Goal: Transaction & Acquisition: Purchase product/service

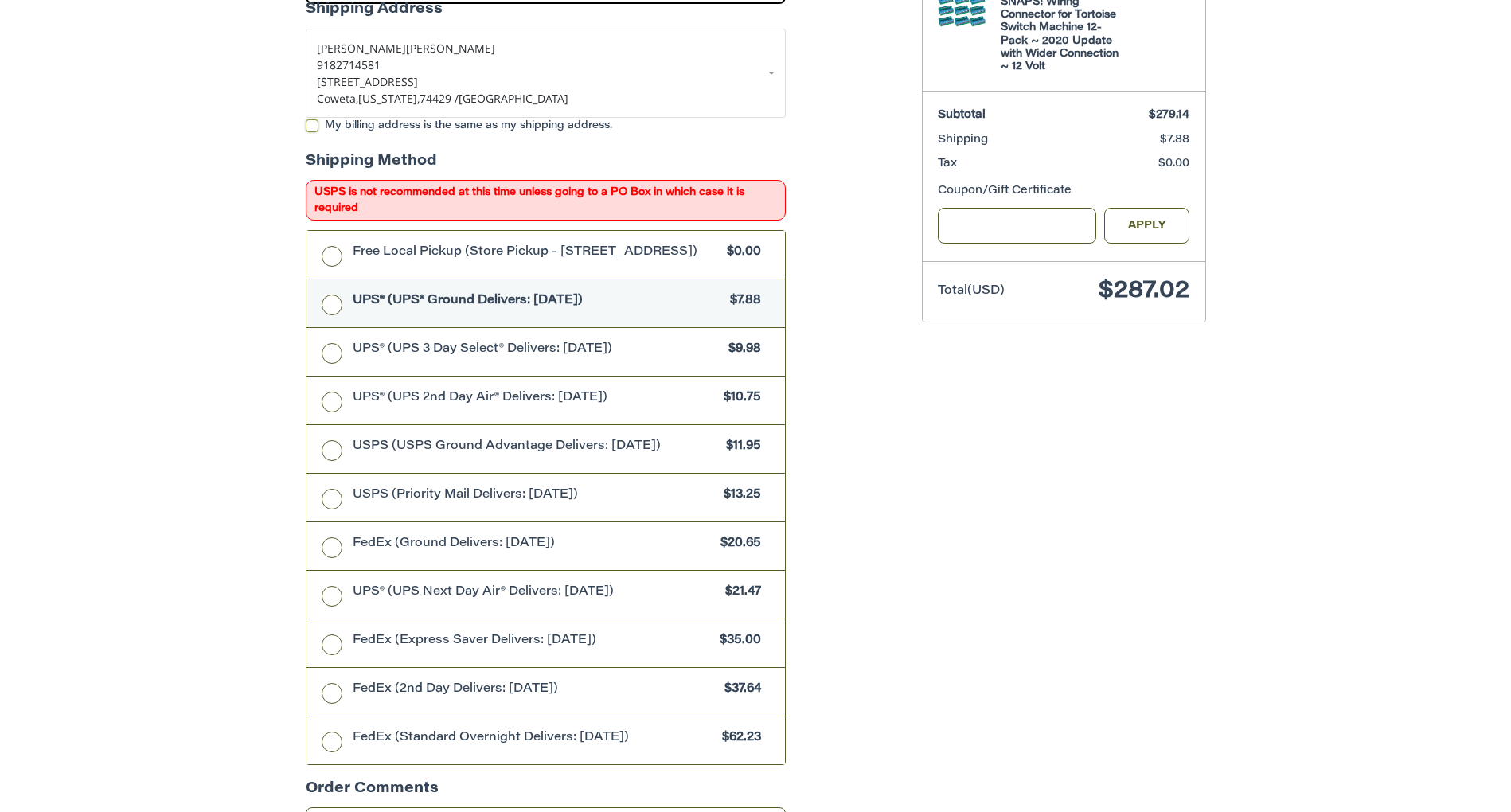
scroll to position [654, 0]
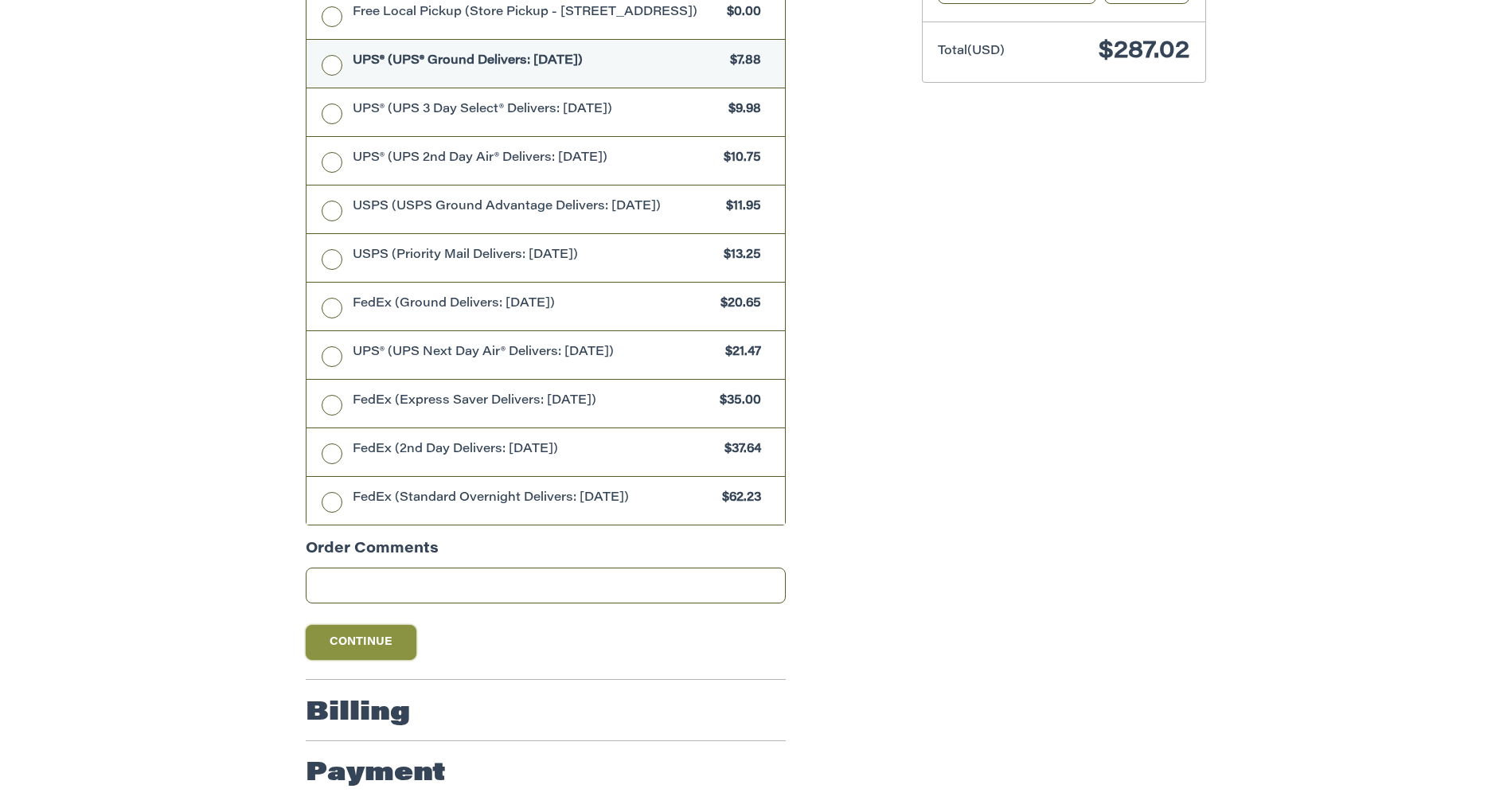
click at [373, 650] on button "Continue" at bounding box center [361, 642] width 111 height 35
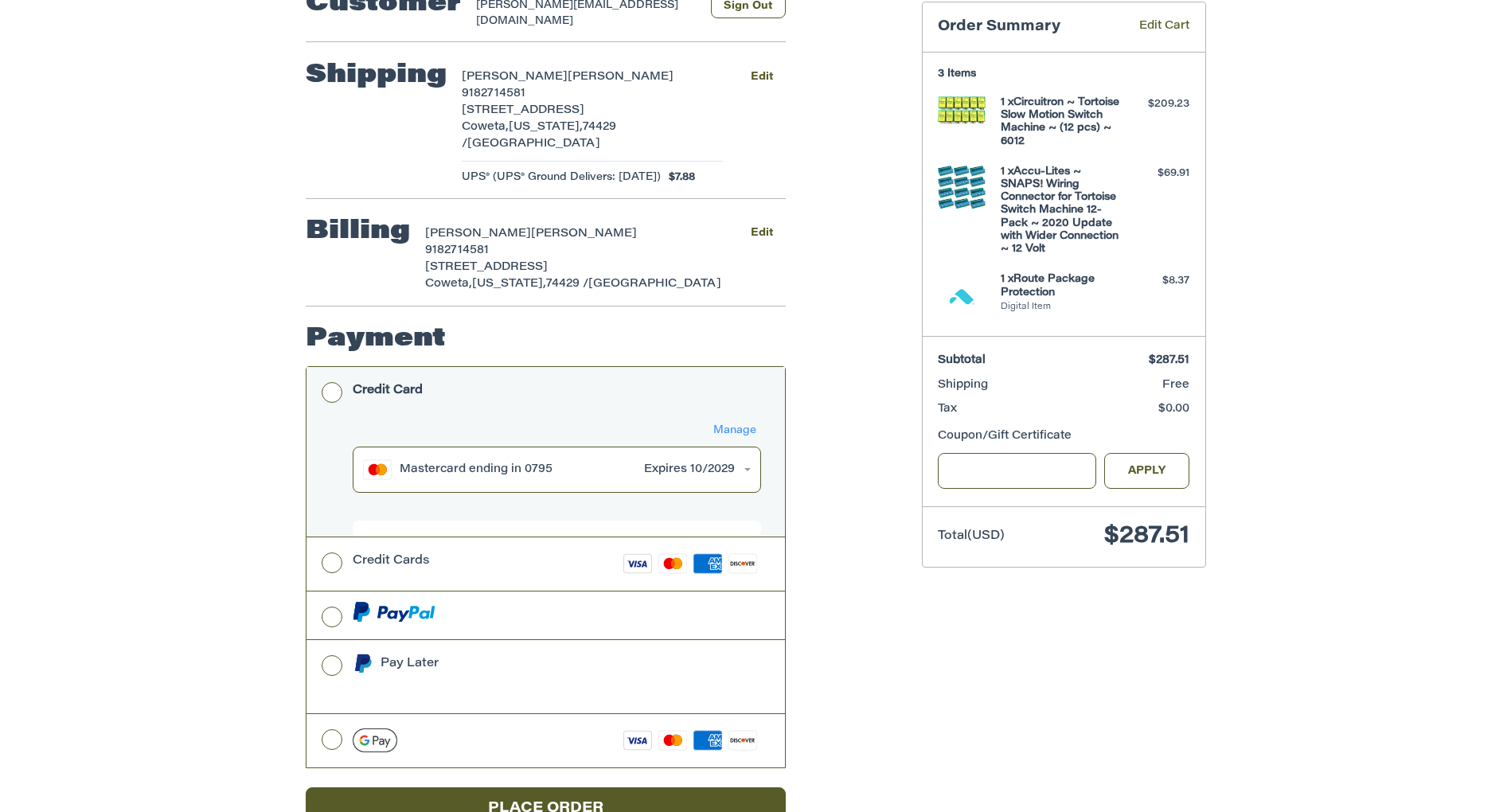
scroll to position [257, 0]
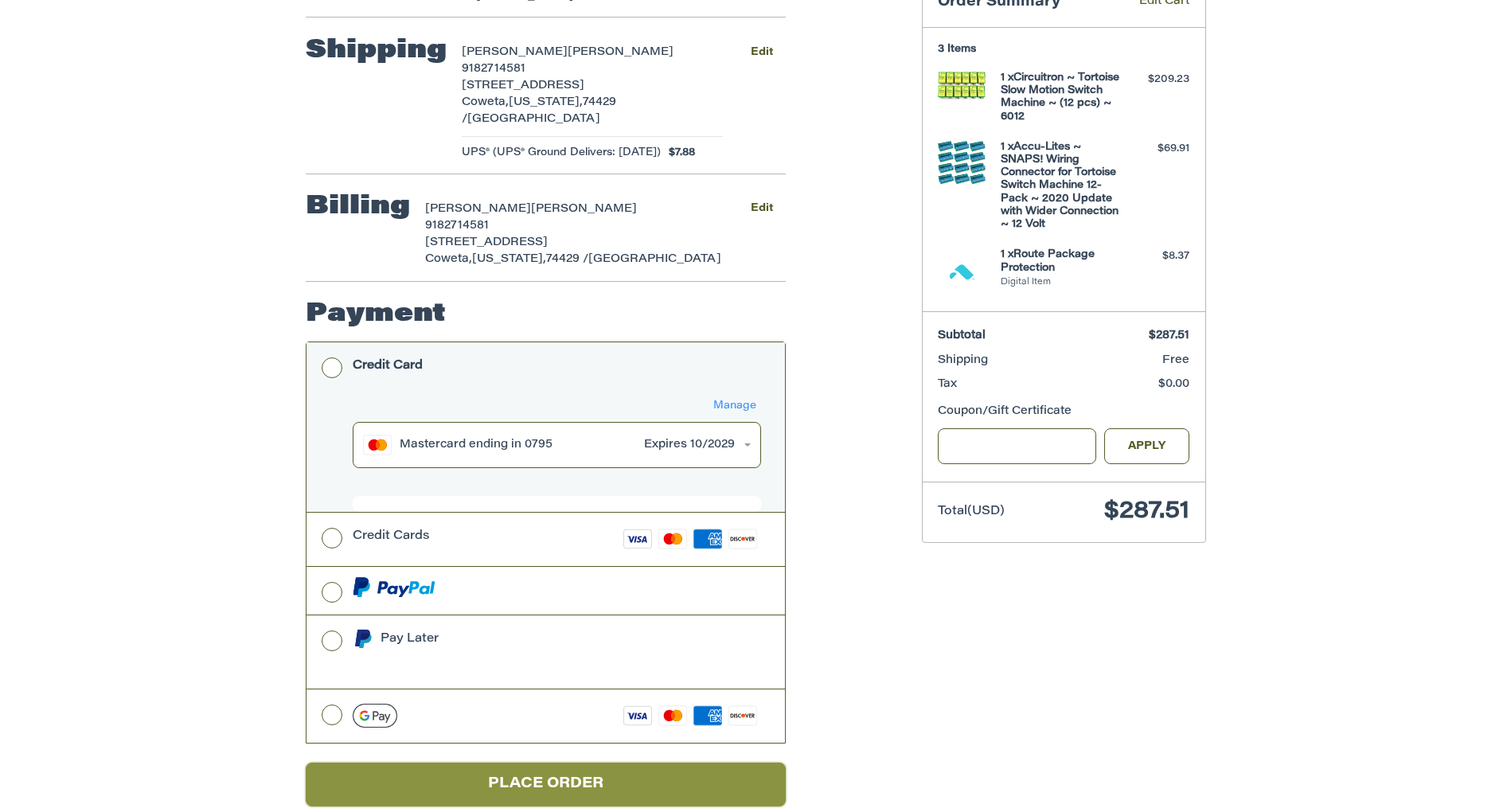
click at [616, 763] on button "Place Order" at bounding box center [546, 784] width 480 height 43
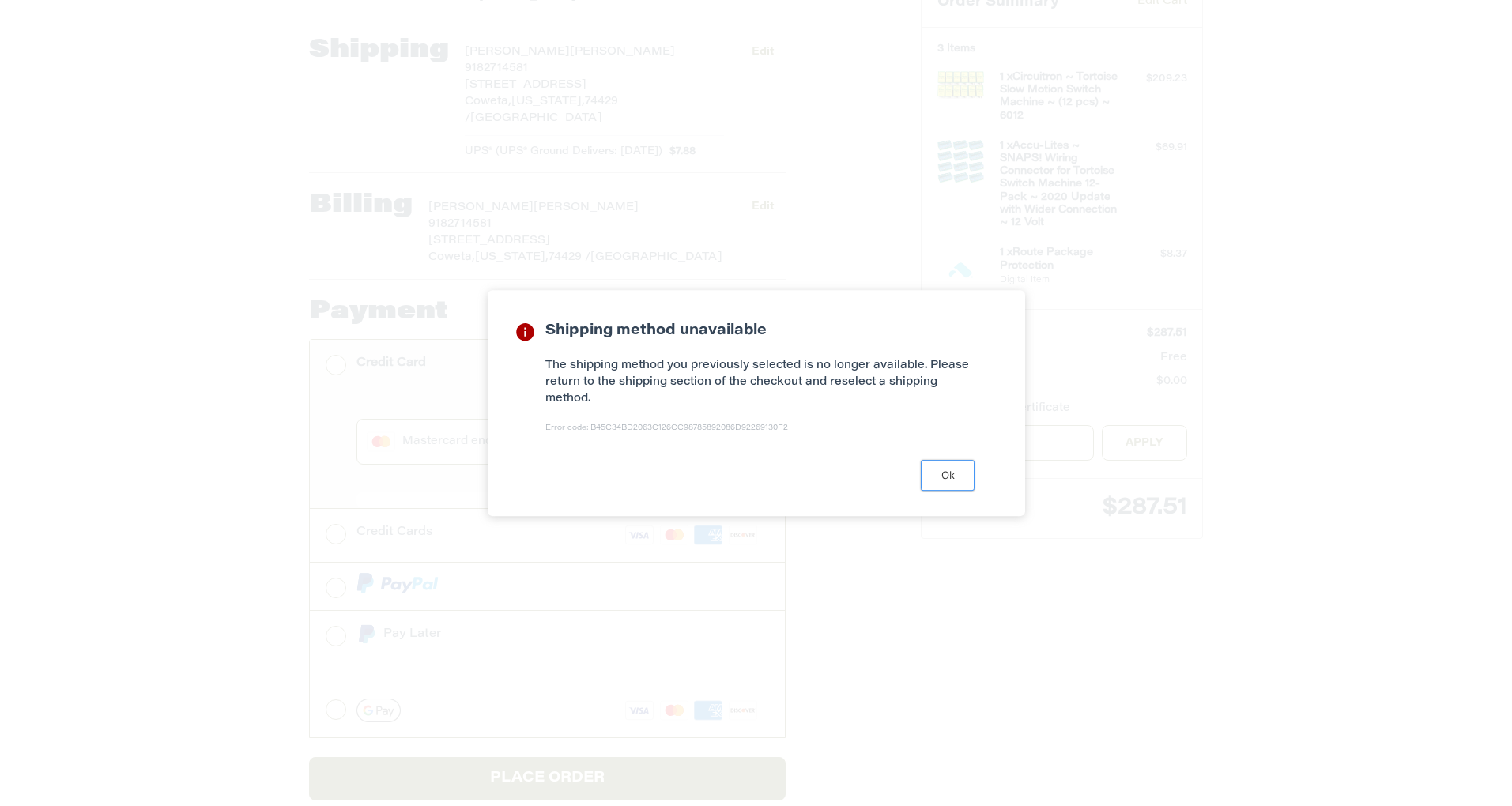
click at [951, 472] on button "Ok" at bounding box center [948, 475] width 54 height 31
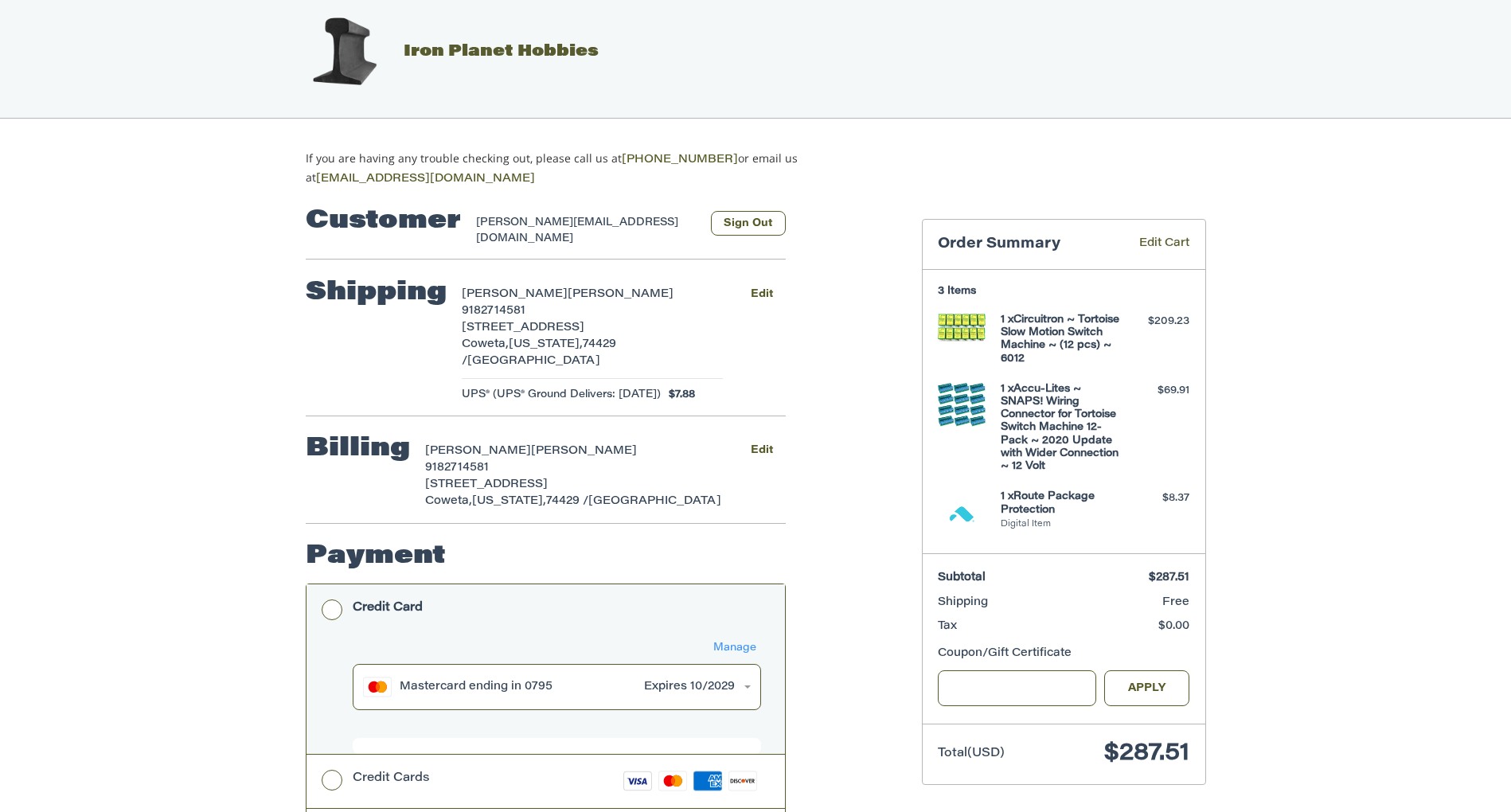
scroll to position [0, 0]
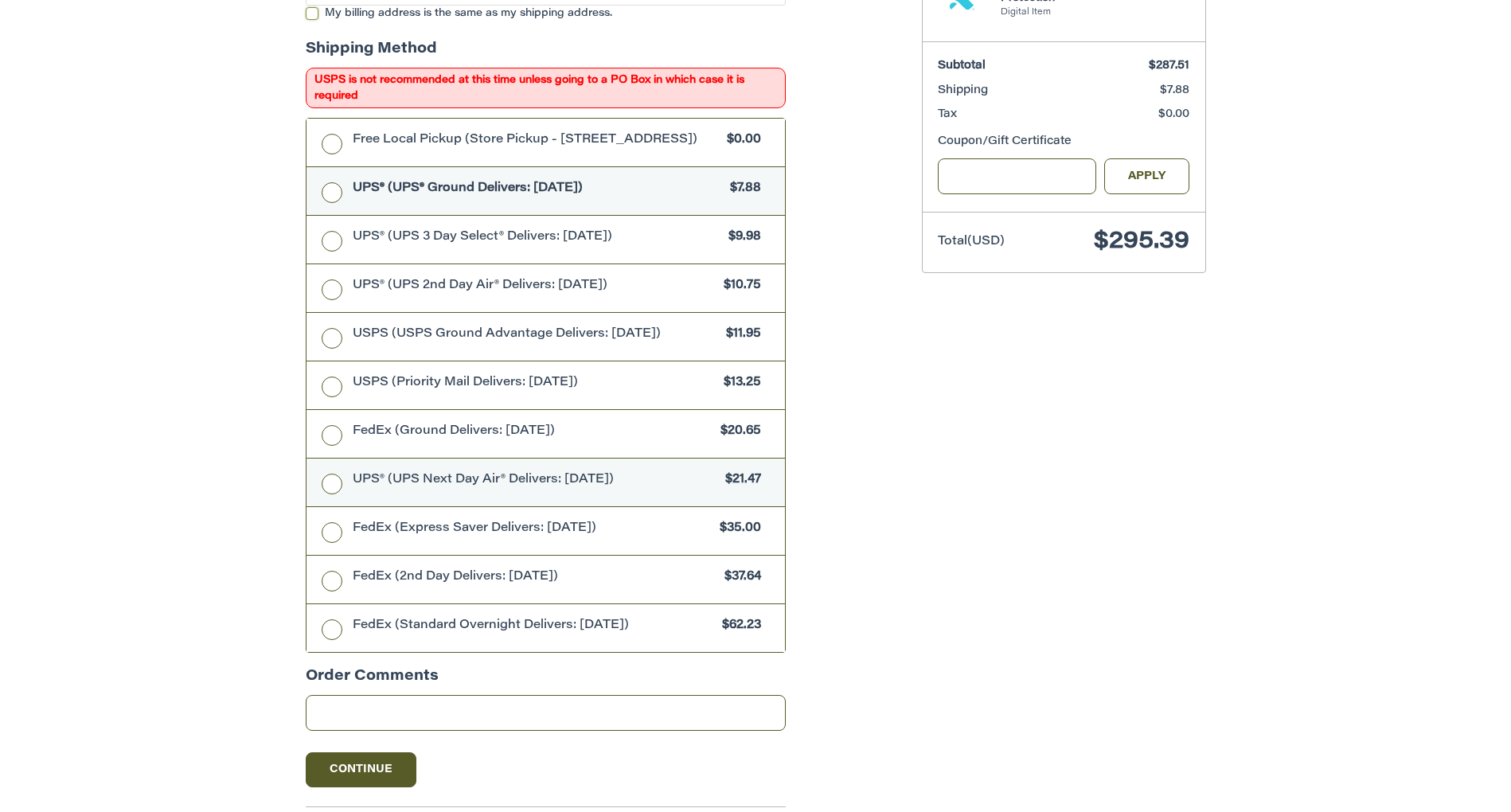
scroll to position [701, 0]
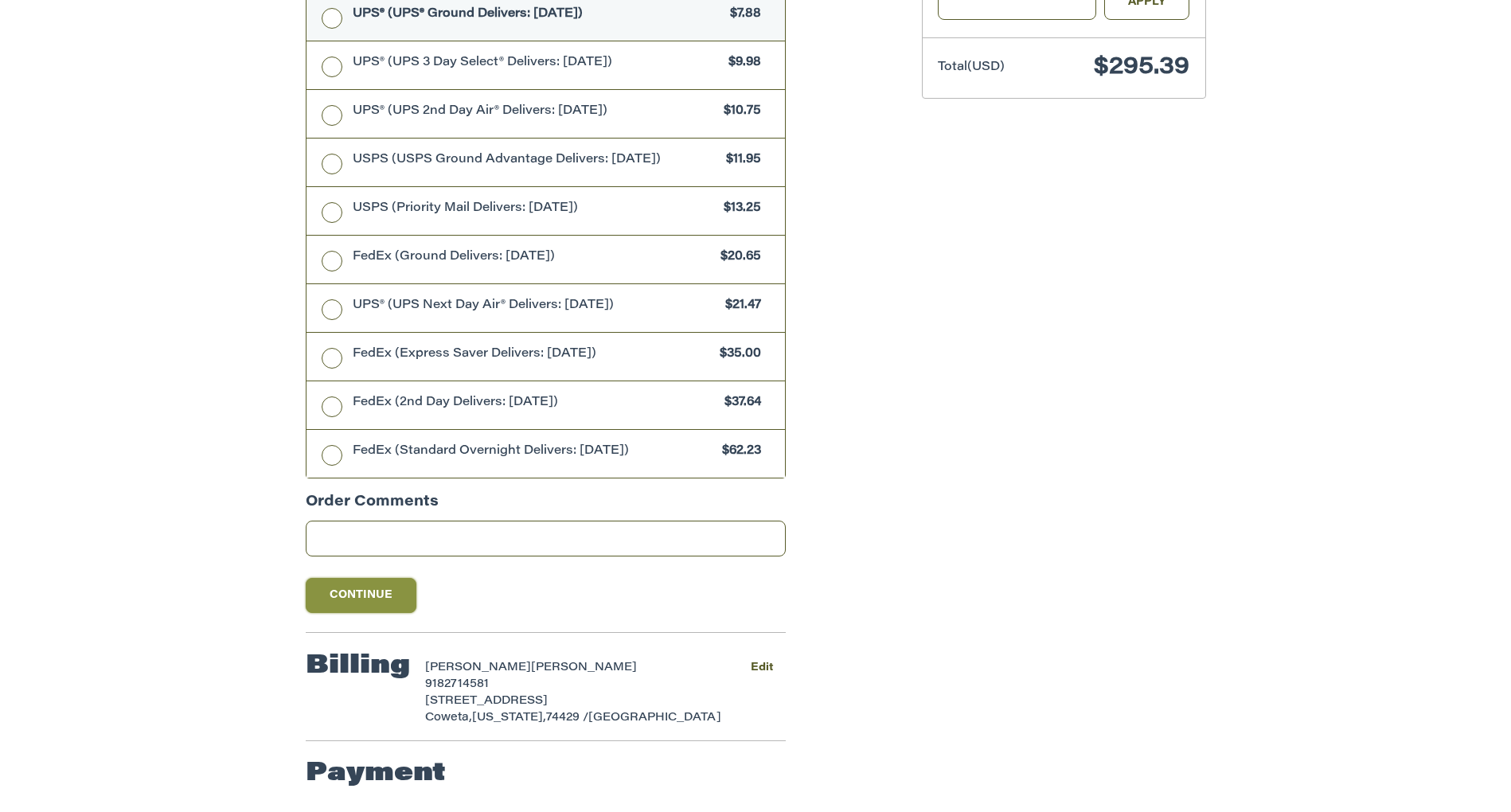
click at [356, 583] on button "Continue" at bounding box center [361, 596] width 111 height 35
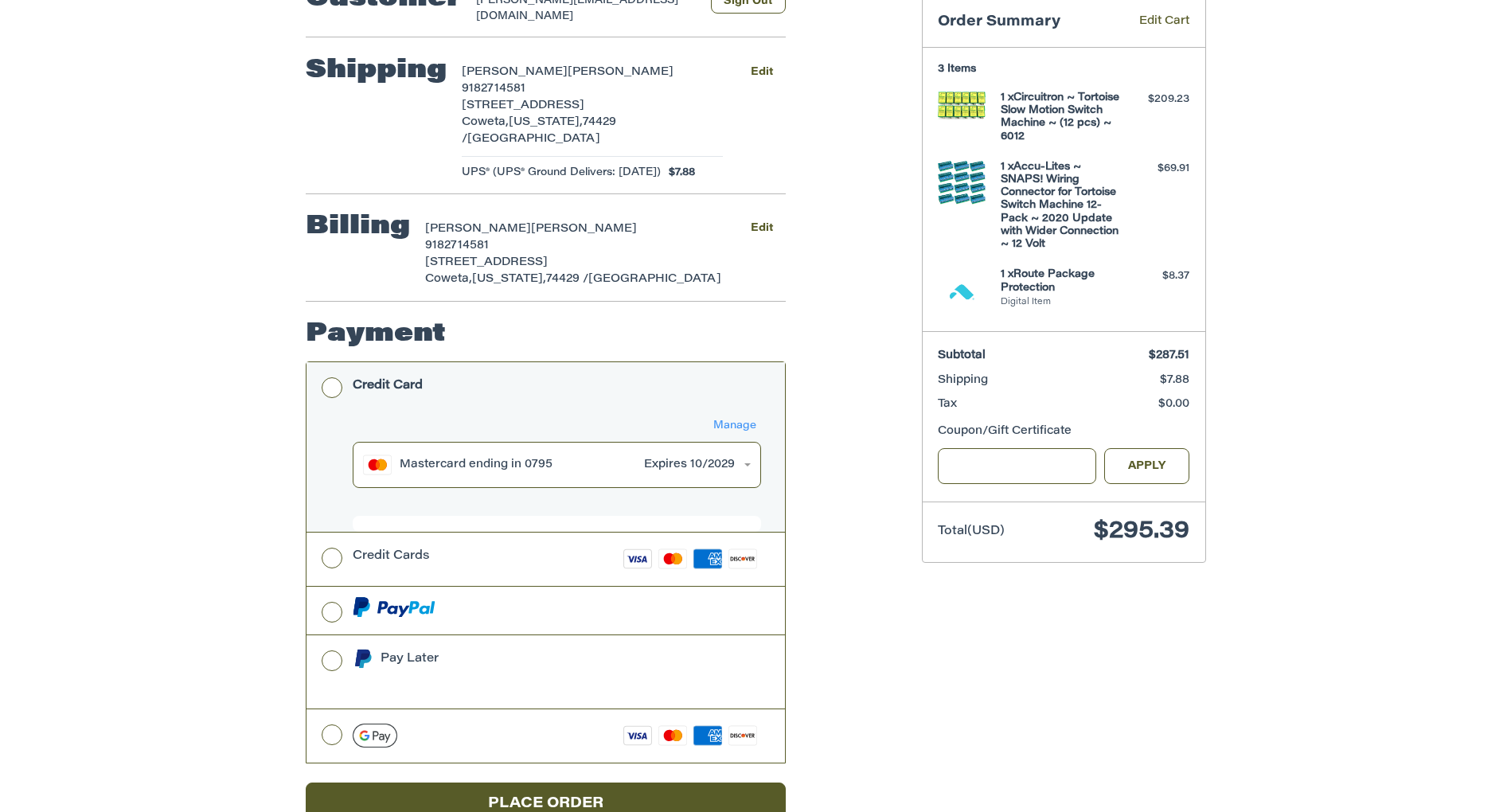
scroll to position [257, 0]
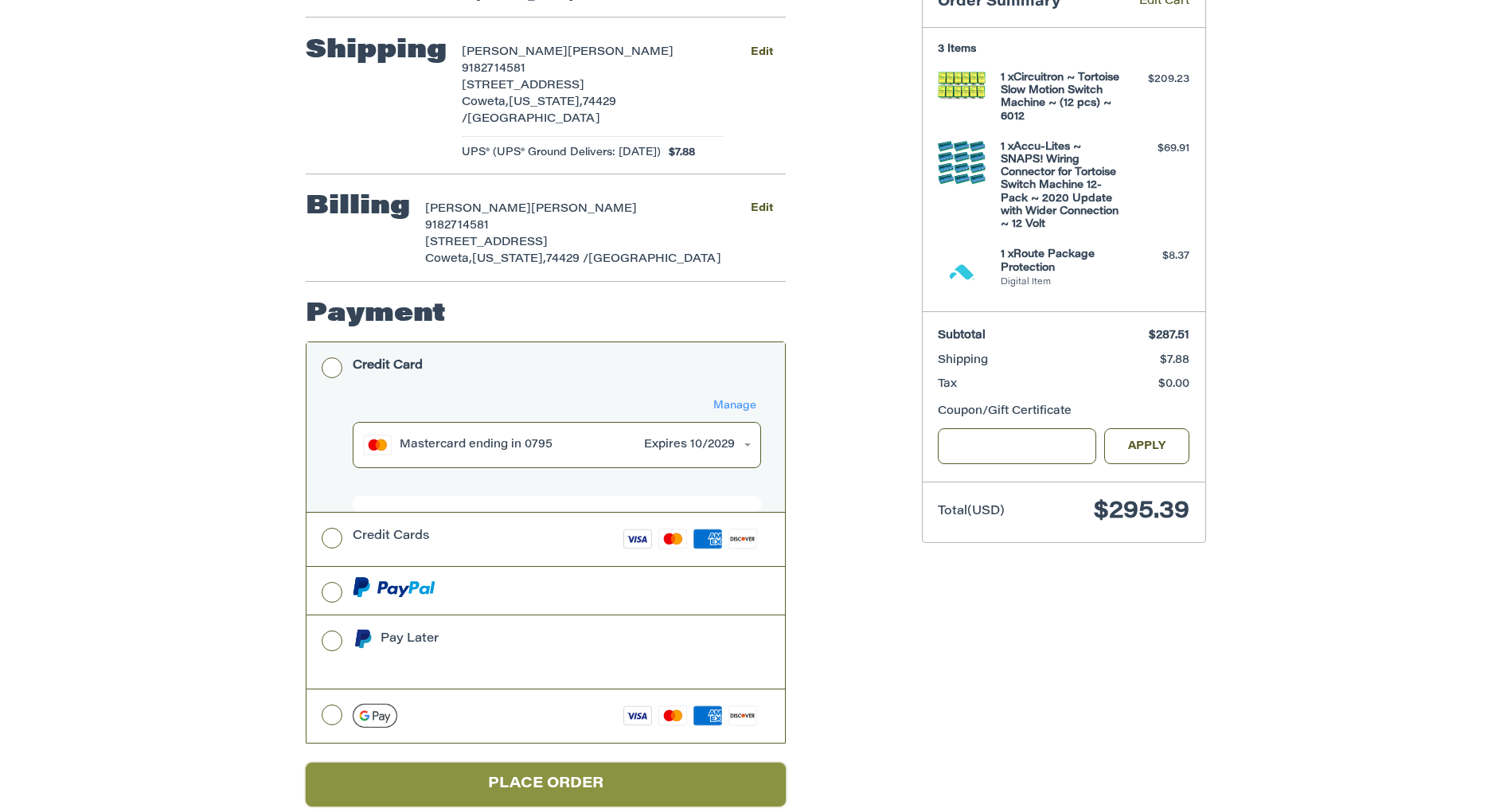
click at [565, 763] on button "Place Order" at bounding box center [546, 784] width 480 height 43
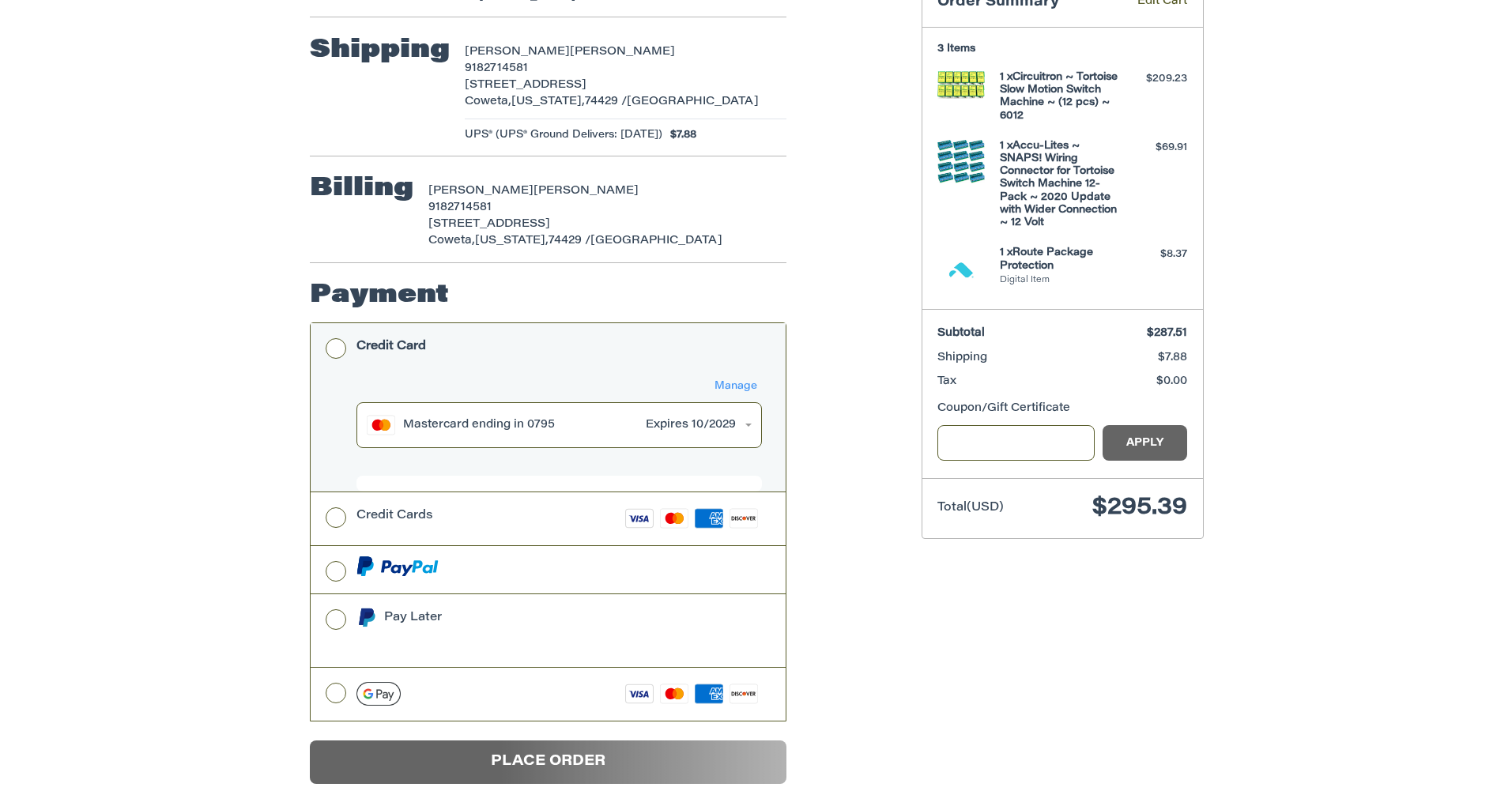
scroll to position [0, 0]
